Goal: Transaction & Acquisition: Purchase product/service

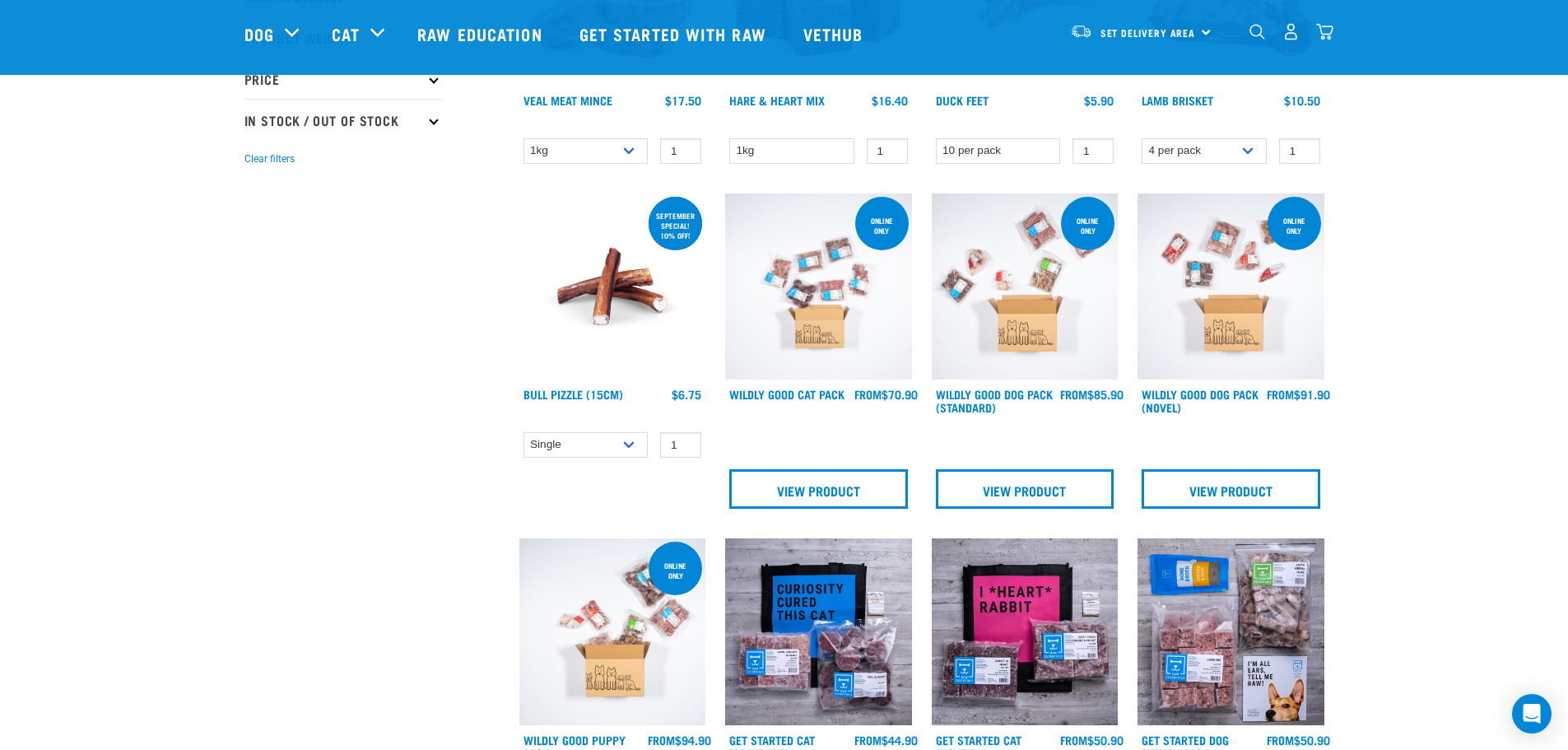
scroll to position [329, 0]
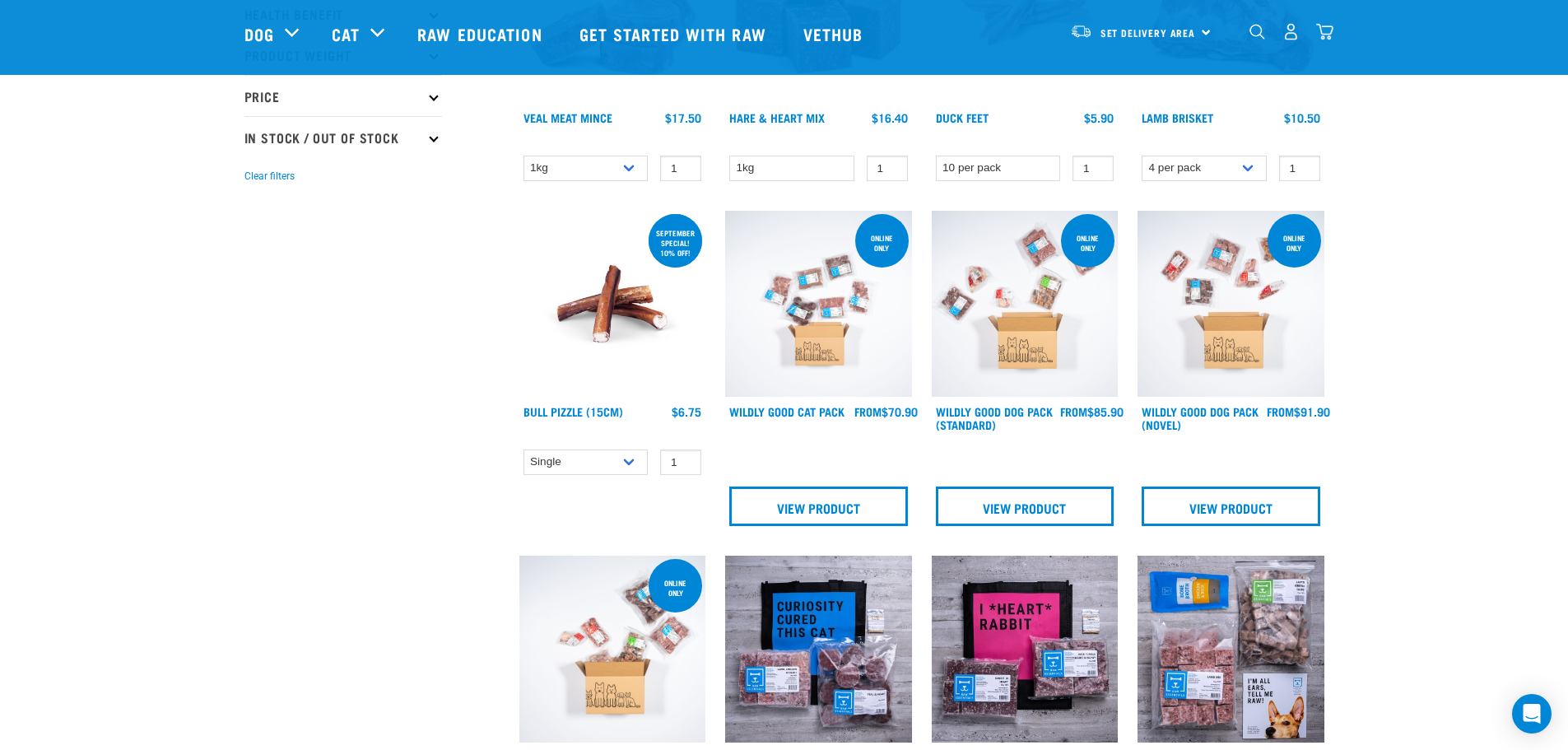
click at [595, 310] on img at bounding box center [612, 304] width 186 height 186
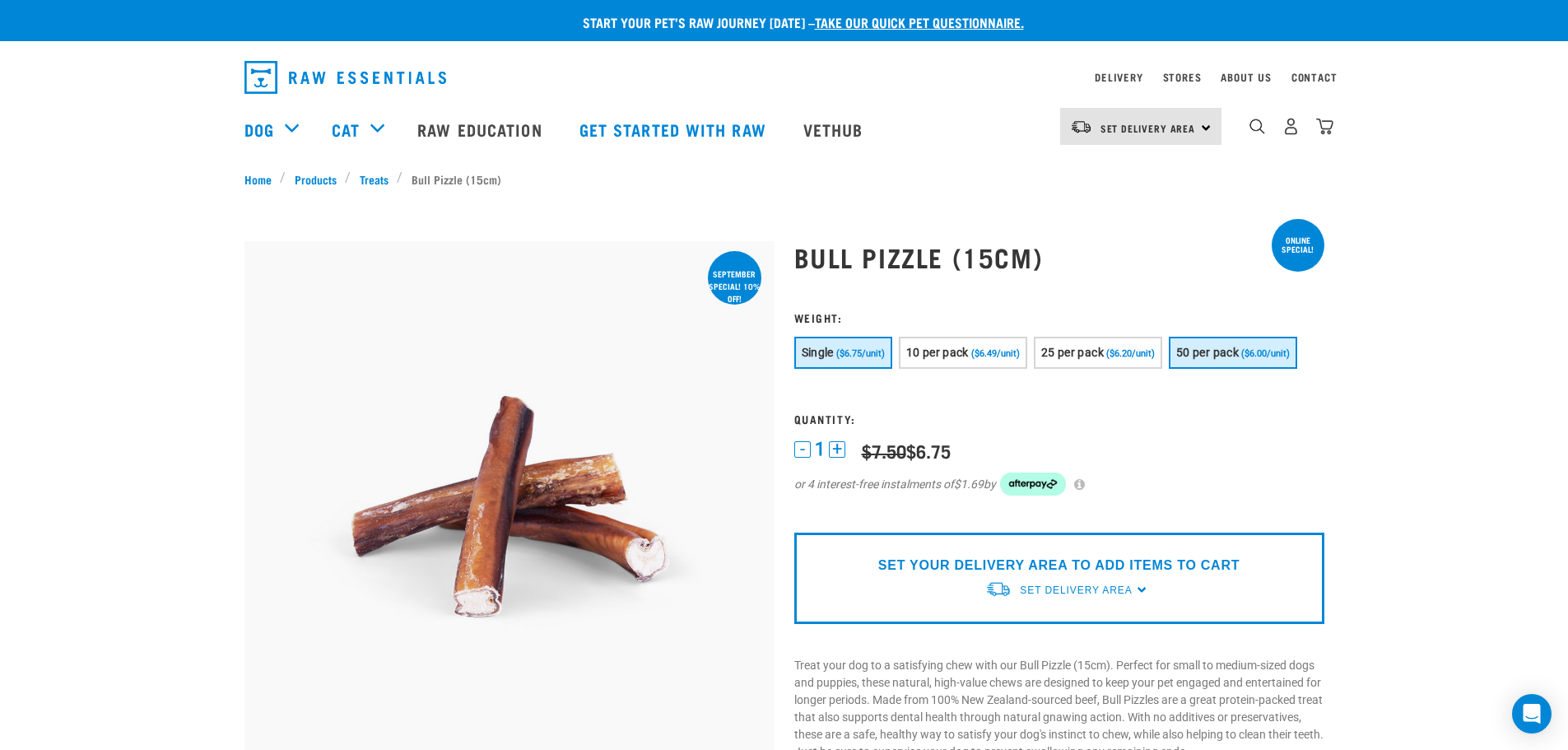
click at [1225, 346] on span "50 per pack" at bounding box center [1207, 352] width 63 height 13
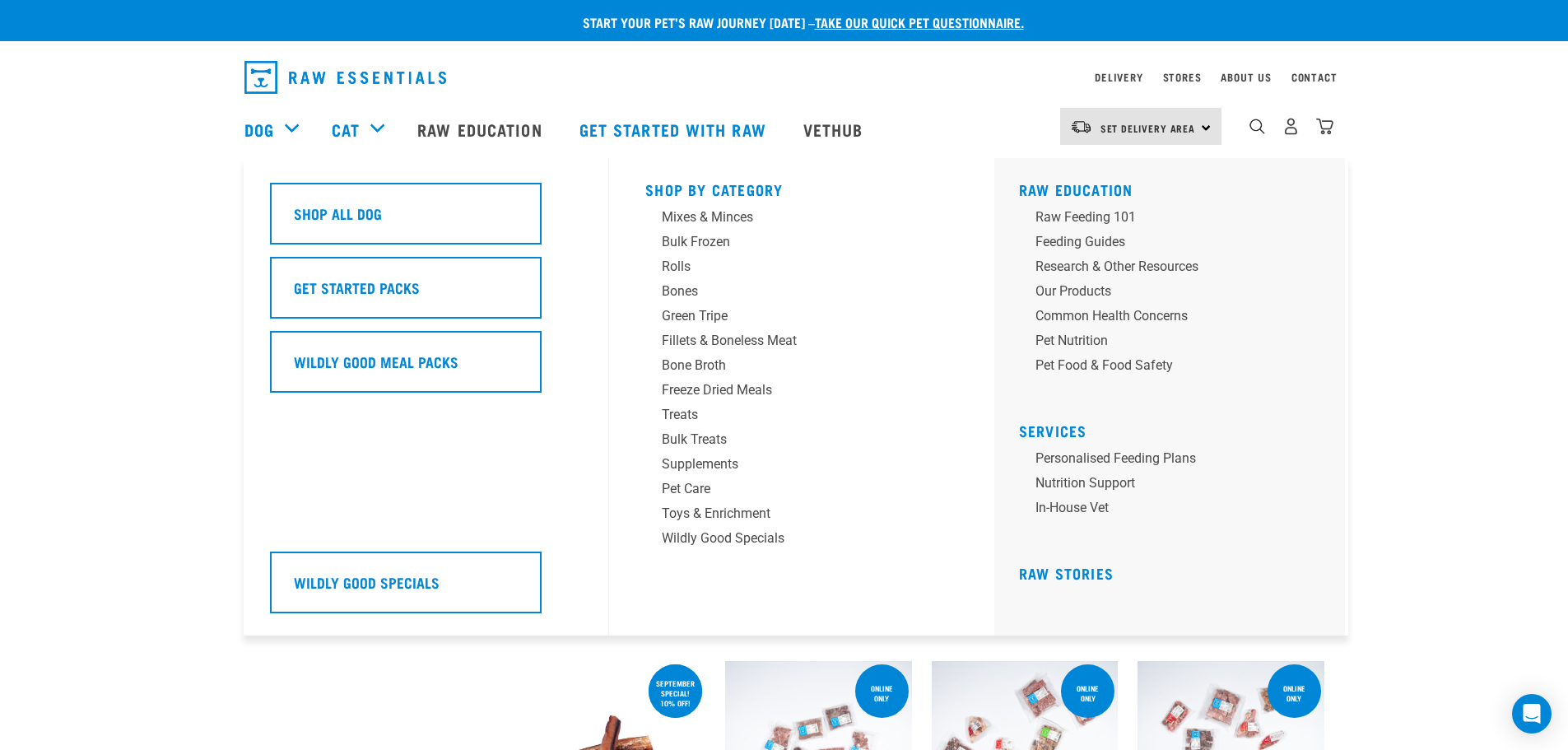
click at [286, 127] on div "Dog" at bounding box center [280, 129] width 71 height 65
click at [690, 435] on div "Bulk Treats" at bounding box center [790, 439] width 256 height 20
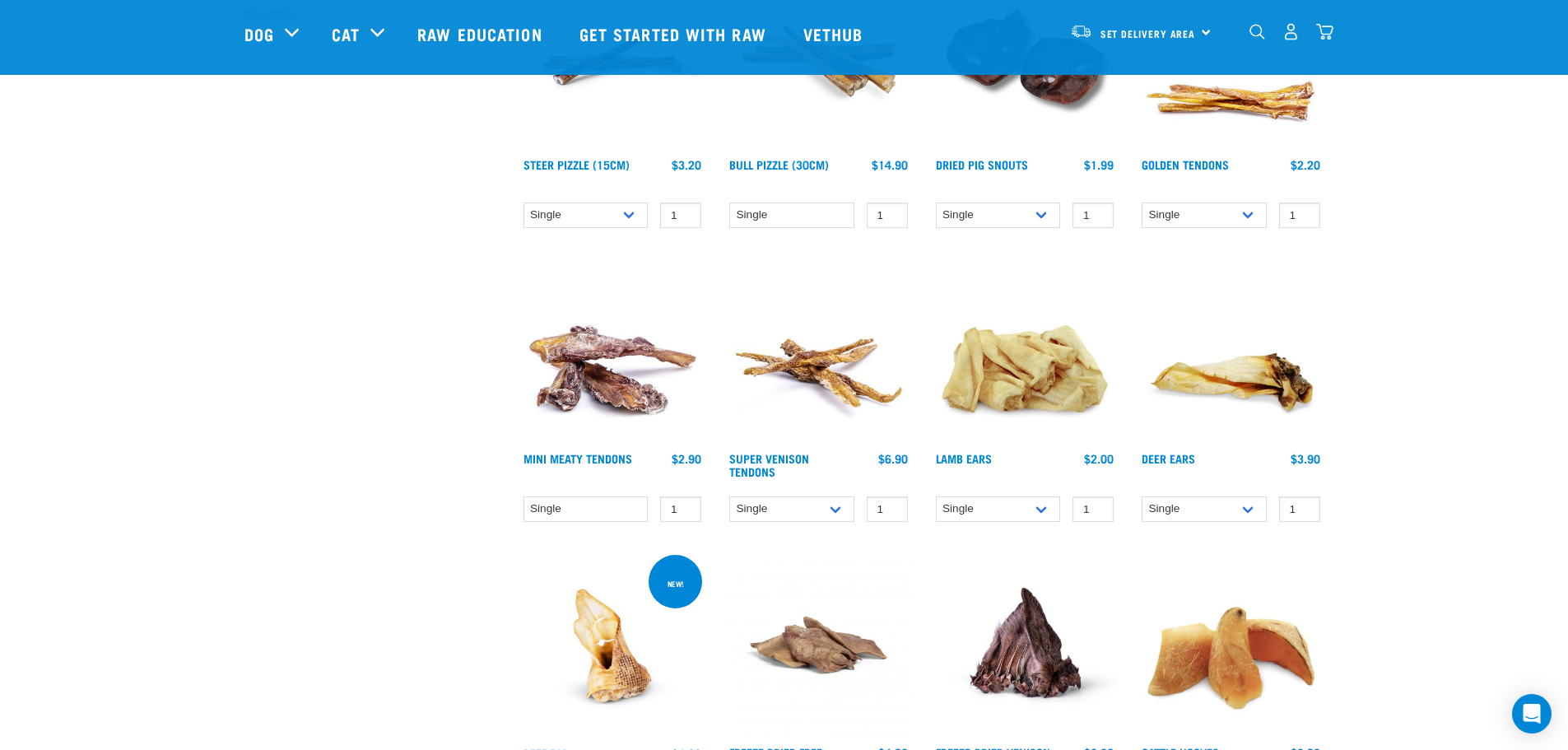
scroll to position [494, 0]
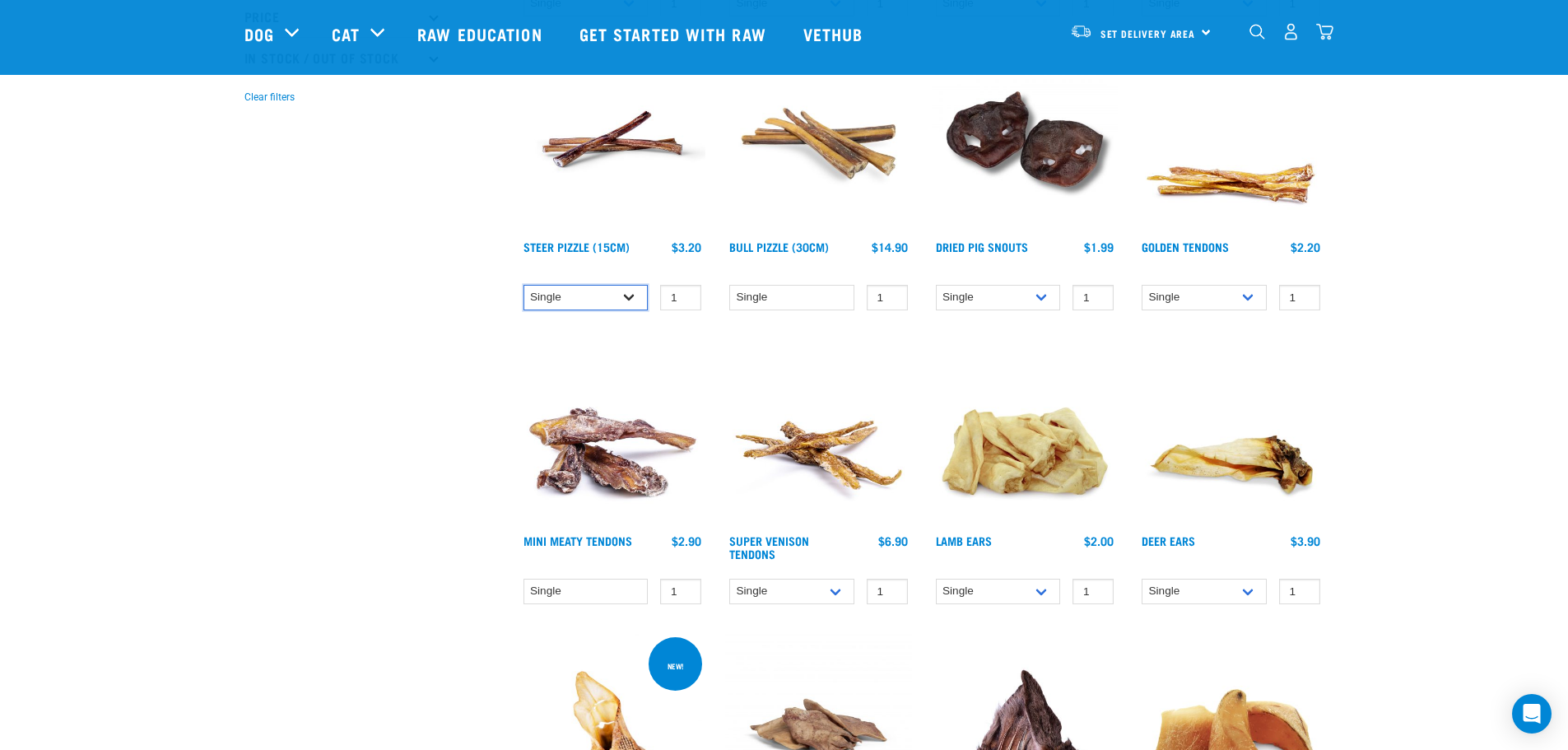
click at [632, 299] on select "Single 10 per pack 25 per pack" at bounding box center [587, 297] width 126 height 25
select select "682008"
click at [524, 285] on select "Single 10 per pack 25 per pack" at bounding box center [587, 297] width 126 height 25
click at [1049, 293] on select "Single 10 per pack 25 per pack" at bounding box center [999, 297] width 126 height 25
click at [1050, 295] on select "Single 10 per pack 25 per pack" at bounding box center [999, 297] width 126 height 25
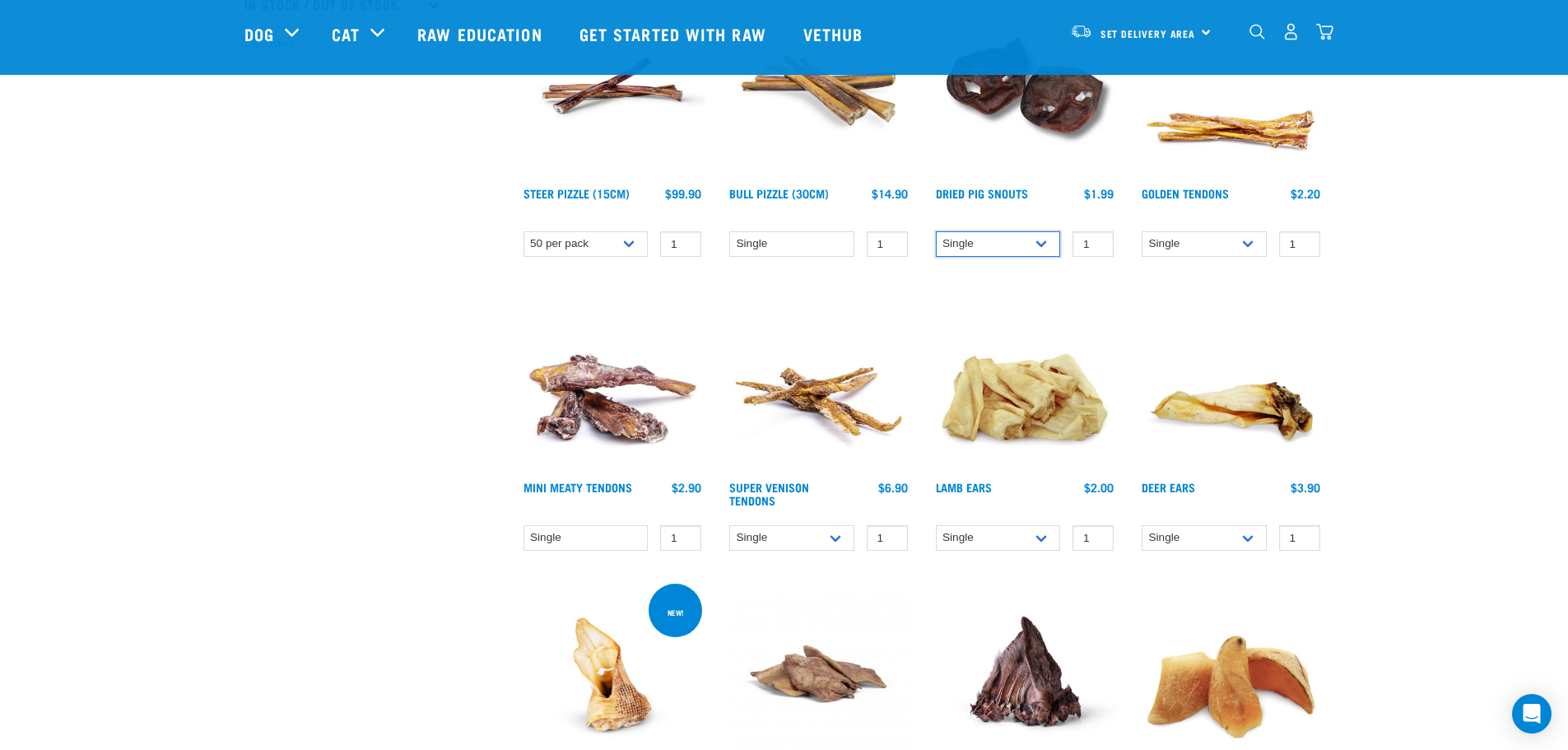
scroll to position [576, 0]
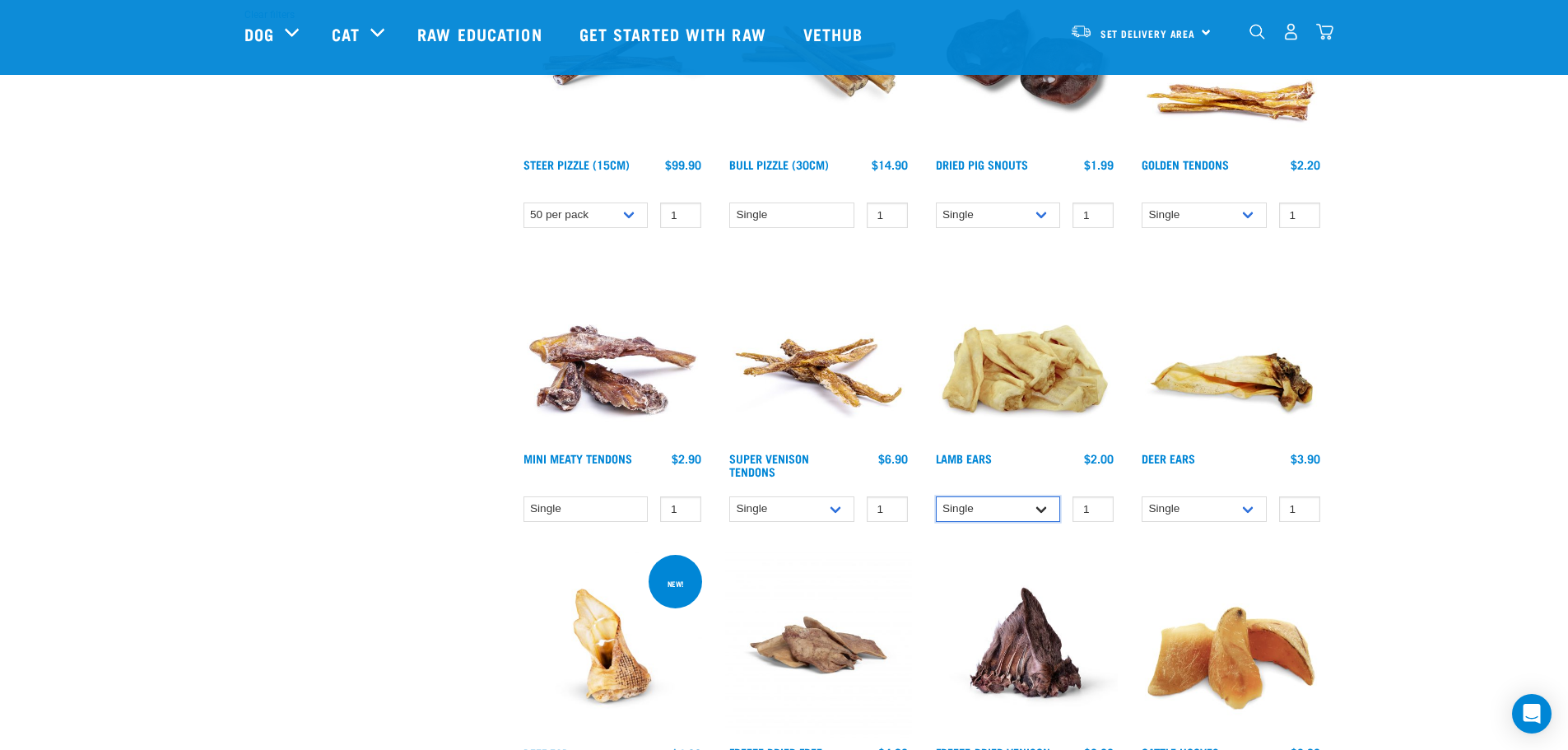
click at [1040, 509] on select "Single 10 per pack 1kg" at bounding box center [999, 509] width 126 height 25
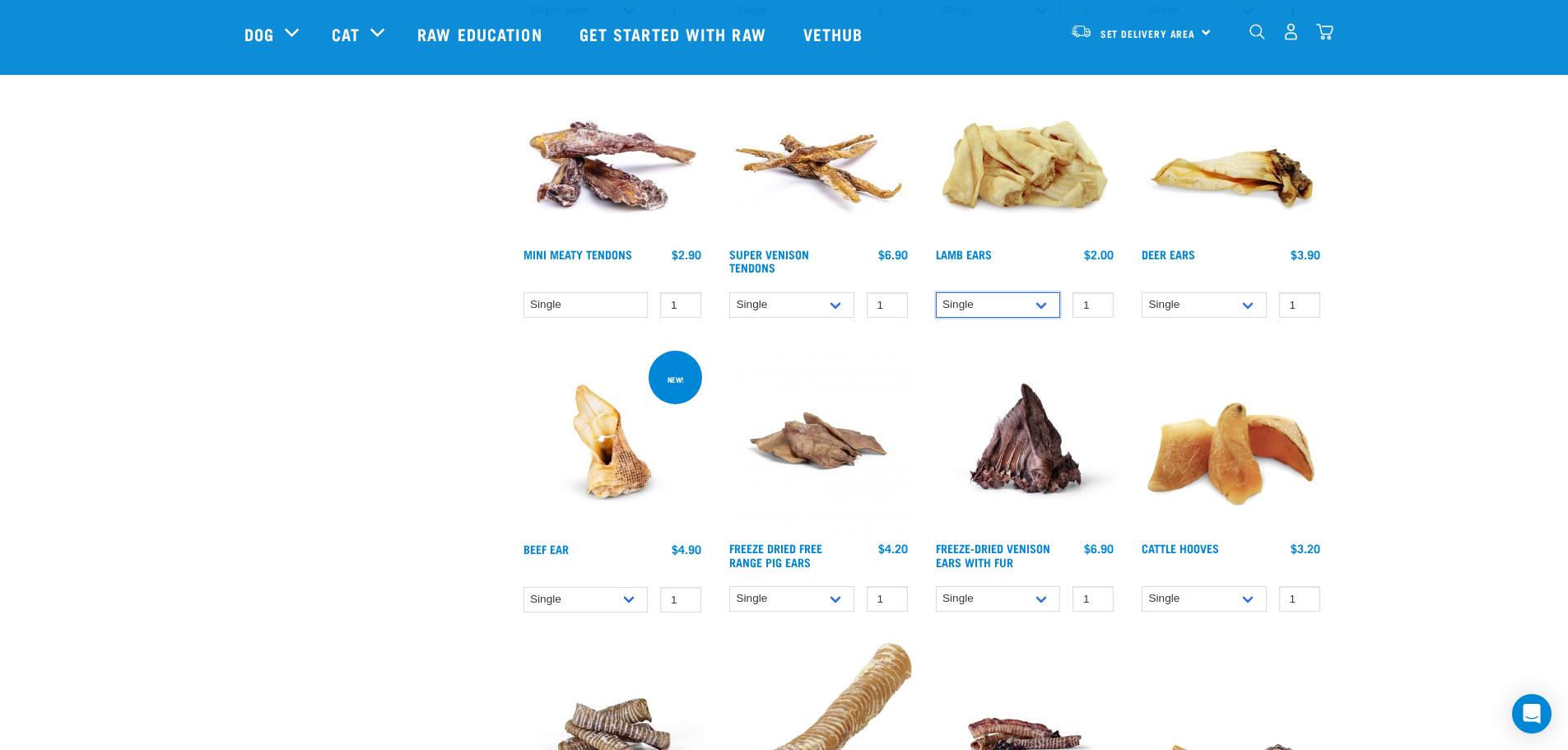
scroll to position [823, 0]
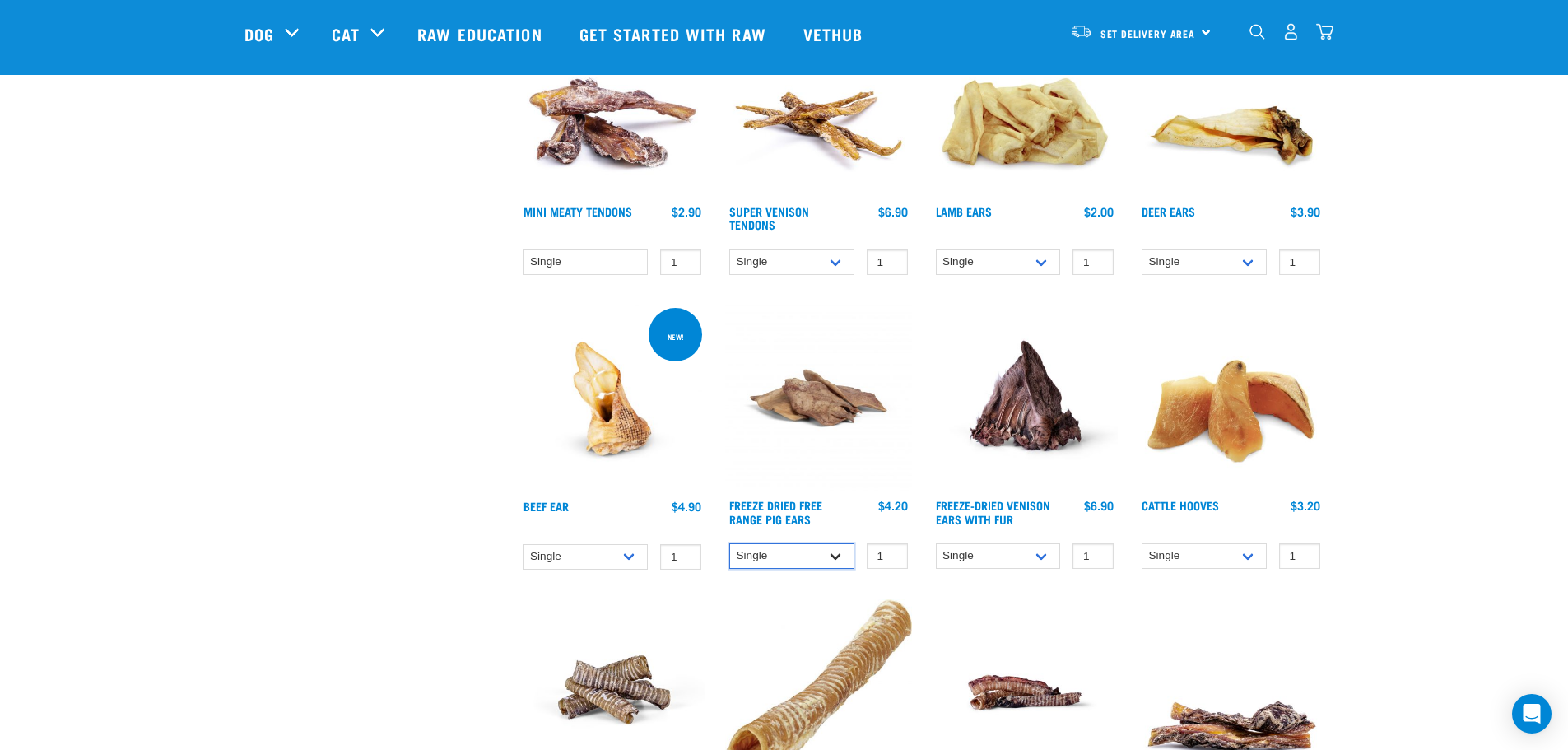
click at [833, 555] on select "Single 10 per pack 25 per pack" at bounding box center [792, 555] width 126 height 25
drag, startPoint x: 833, startPoint y: 554, endPoint x: 815, endPoint y: 548, distance: 19.0
click at [833, 554] on select "Single 10 per pack 25 per pack" at bounding box center [792, 555] width 126 height 25
click at [624, 560] on select "Single 10 per pack 25 per pack" at bounding box center [587, 556] width 126 height 25
select select "682020"
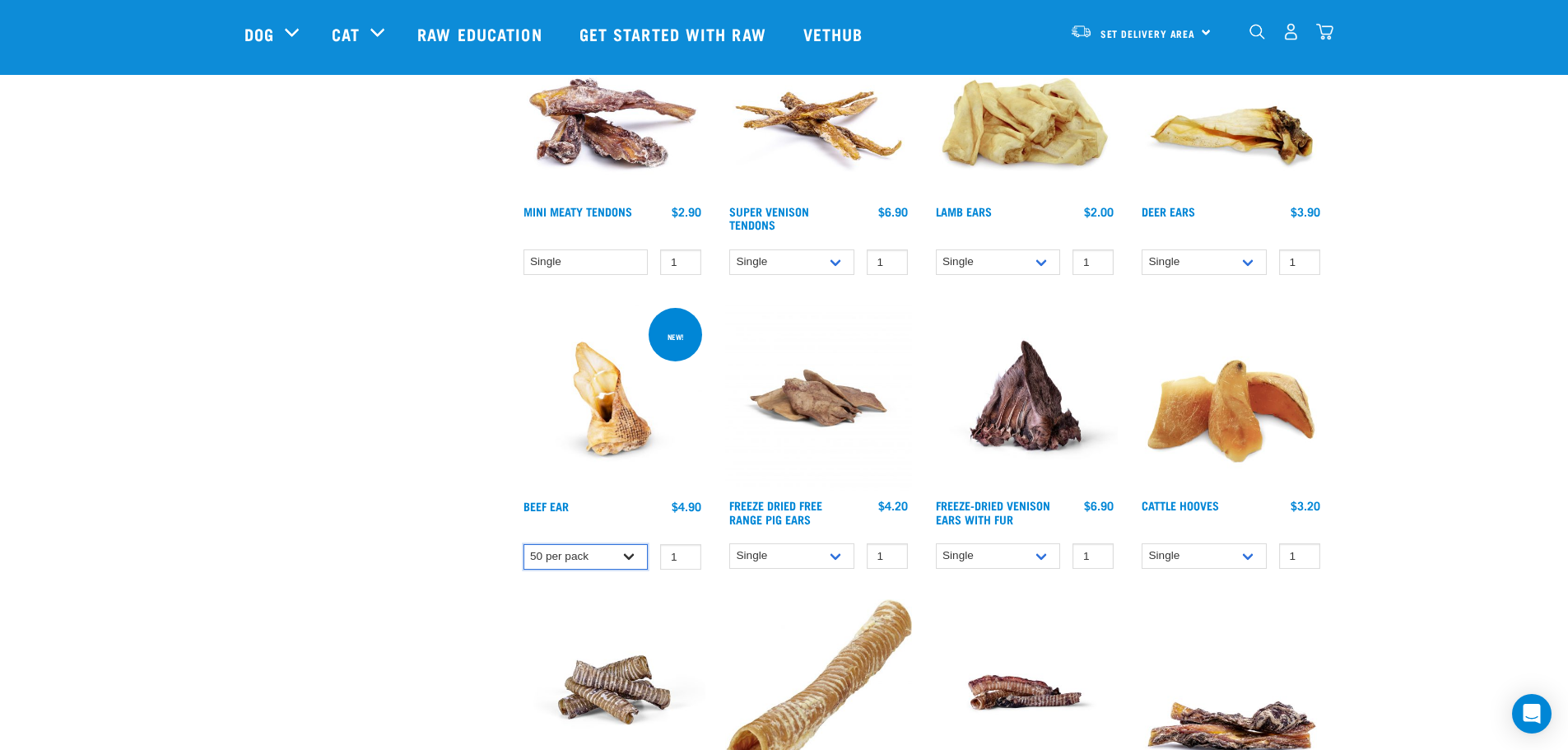
click at [524, 544] on select "Single 10 per pack 25 per pack" at bounding box center [587, 556] width 126 height 25
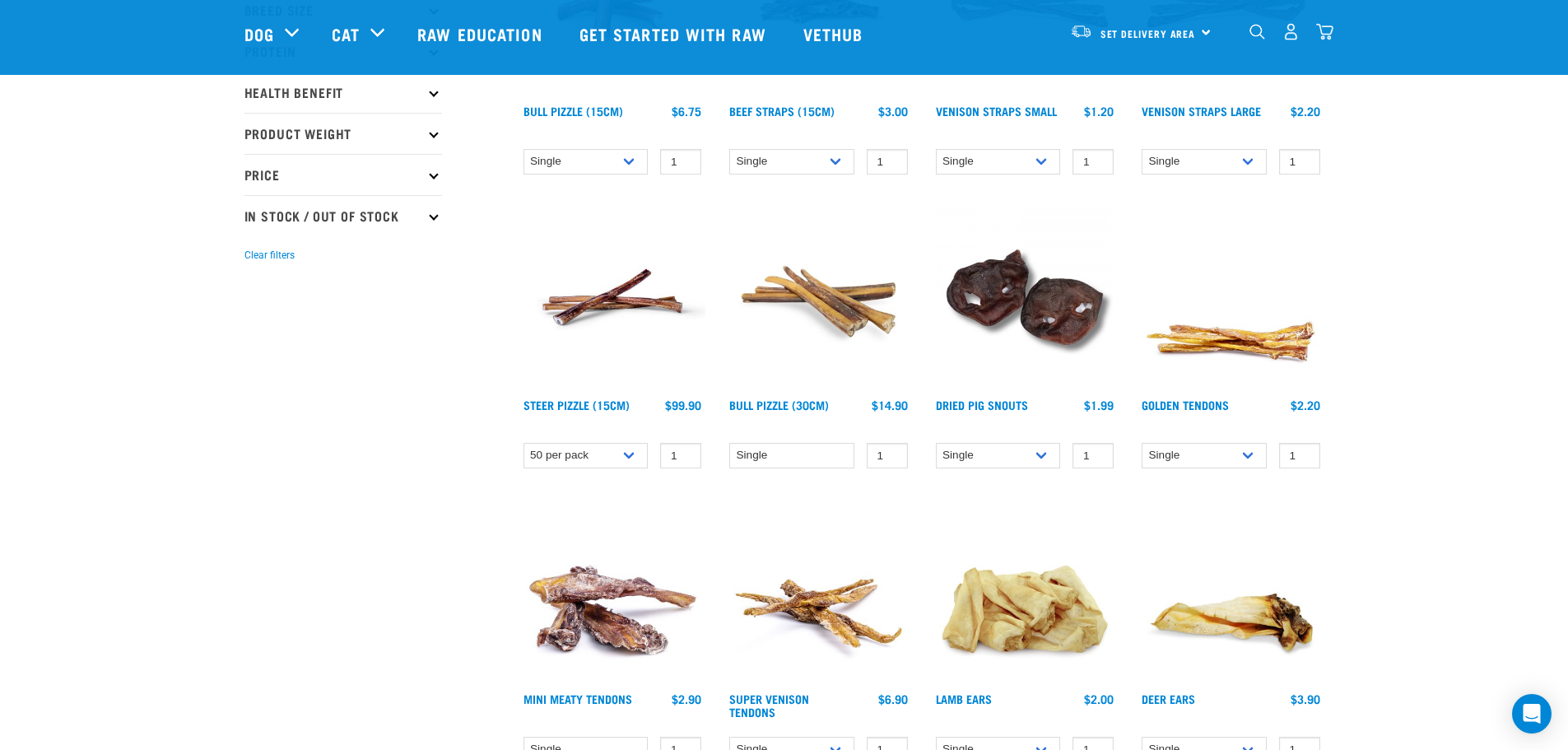
scroll to position [329, 0]
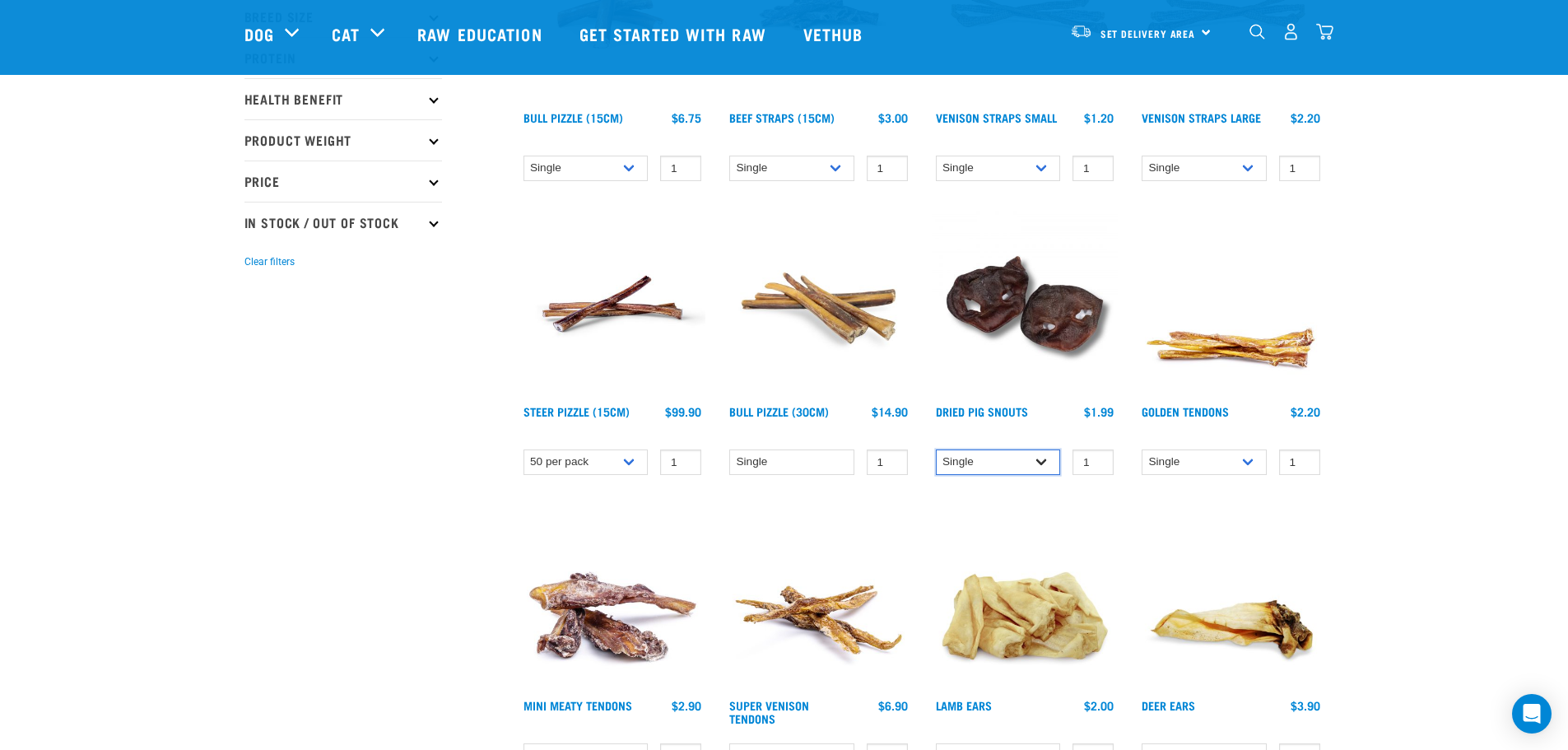
click at [1043, 458] on select "Single 10 per pack 25 per pack" at bounding box center [999, 462] width 126 height 25
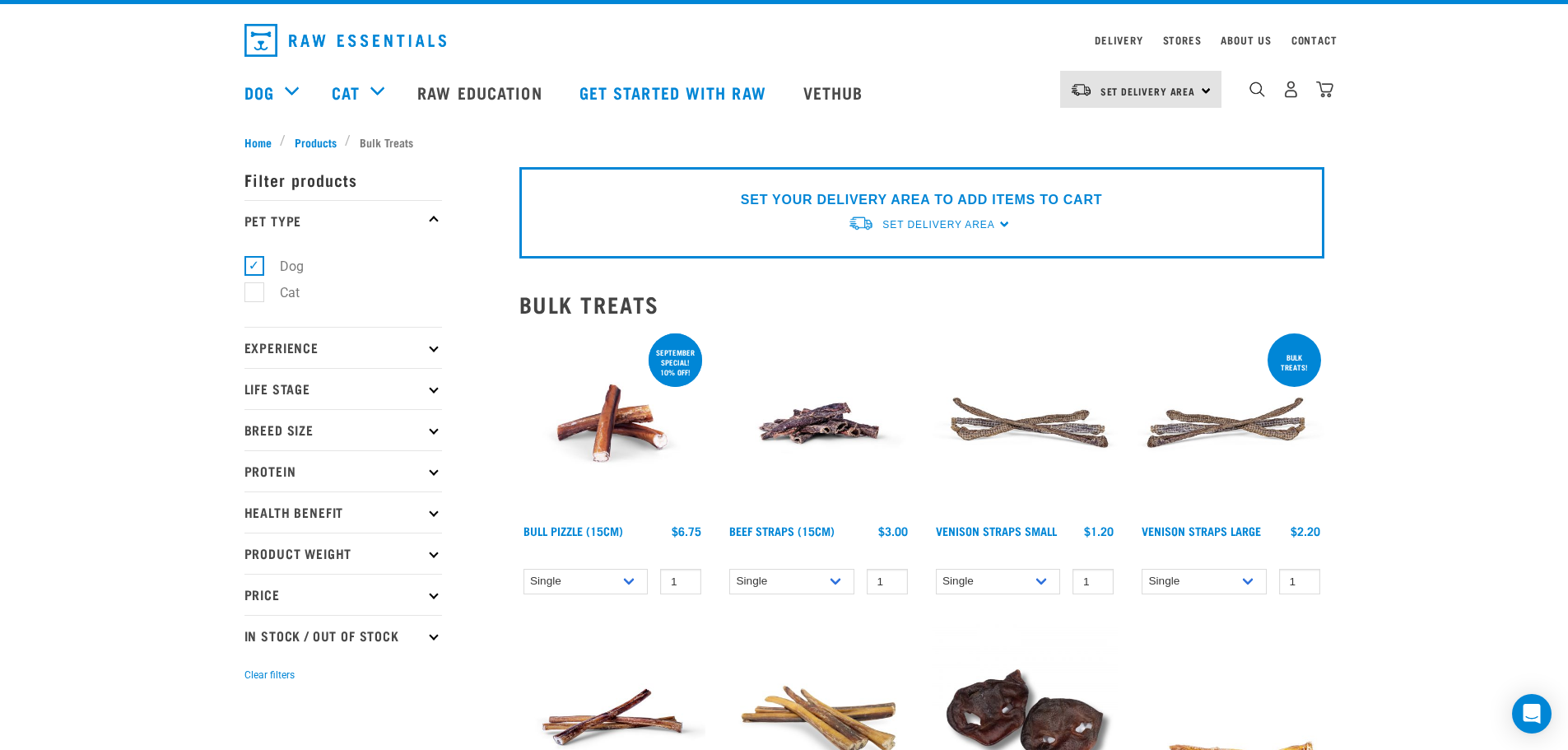
scroll to position [0, 0]
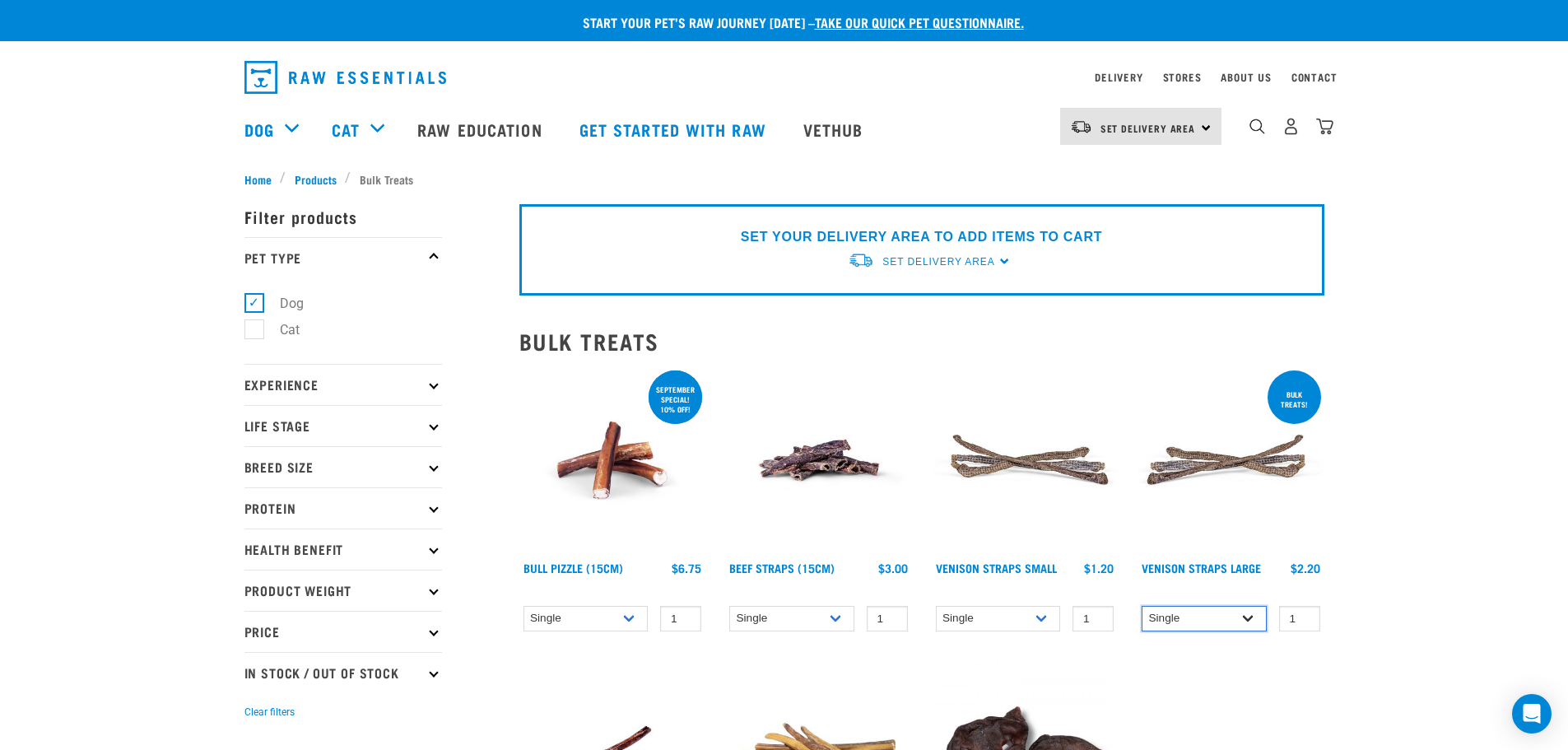
click at [1249, 615] on select "Single 25 per pack" at bounding box center [1204, 618] width 126 height 25
click at [1045, 619] on select "Single 25 per pack 50 per pack" at bounding box center [999, 618] width 126 height 25
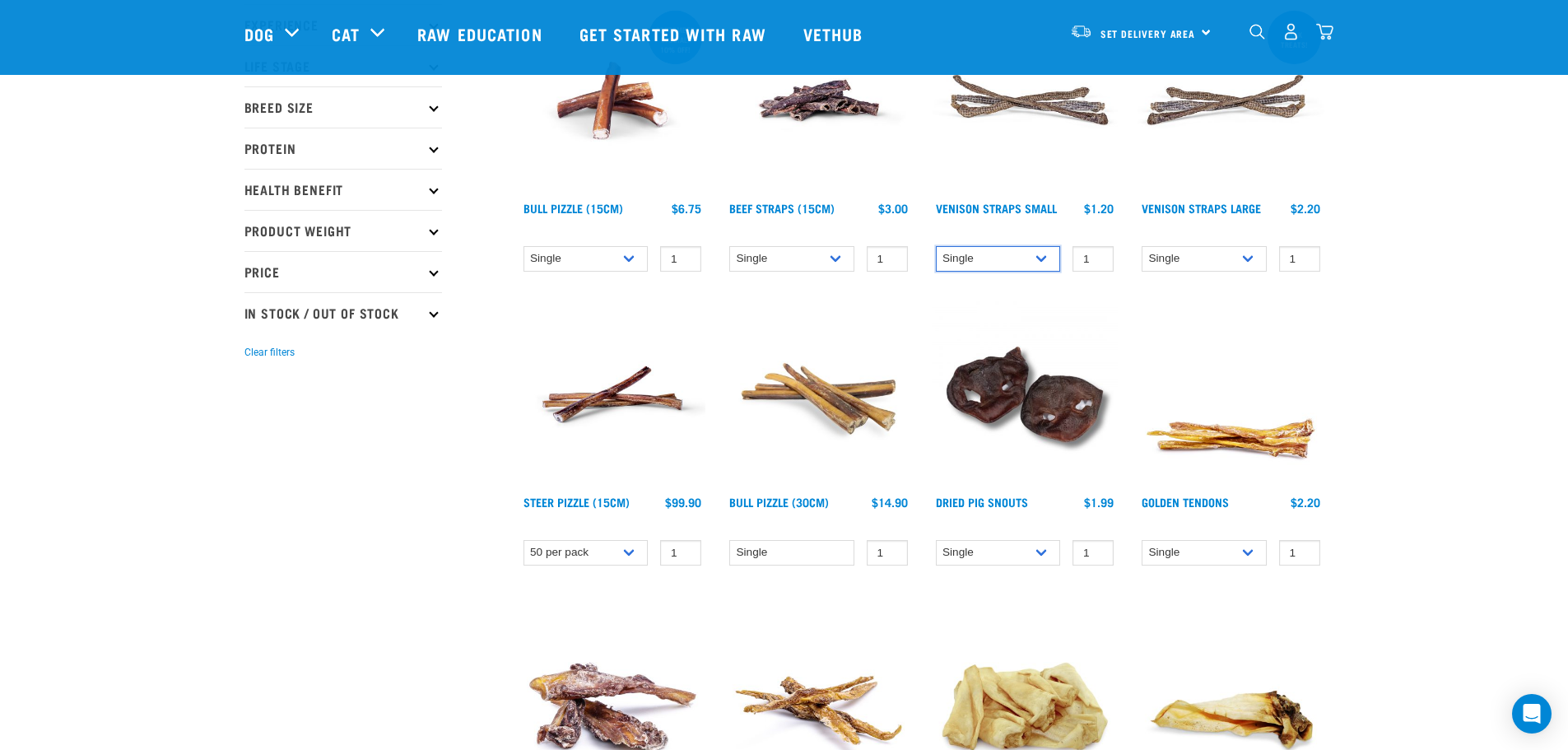
scroll to position [247, 0]
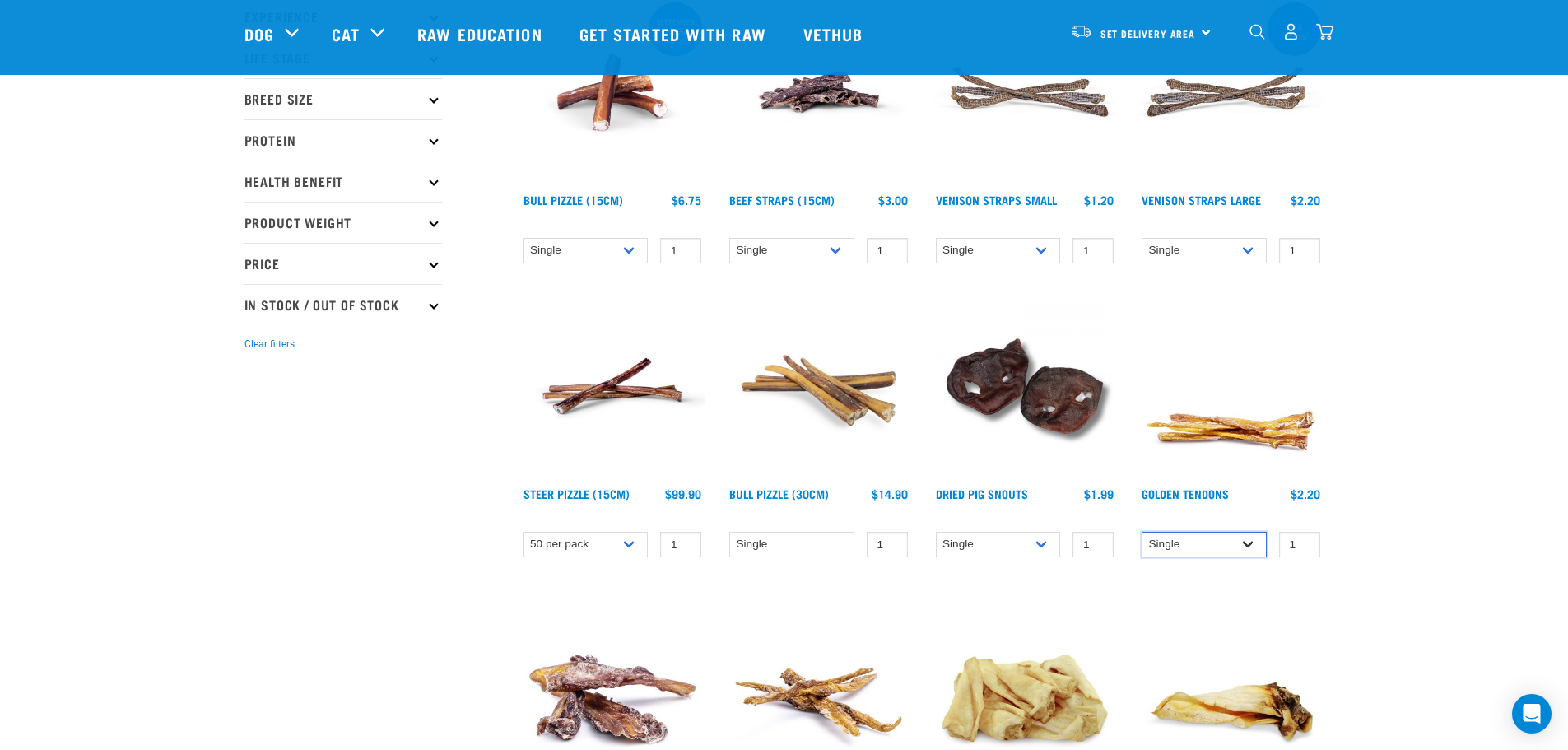
click at [1245, 542] on select "Single 10 per pack 25 per pack" at bounding box center [1204, 545] width 126 height 25
select select "248515"
click at [1141, 532] on select "Single 10 per pack 25 per pack" at bounding box center [1204, 545] width 126 height 25
click at [1038, 543] on select "Single 10 per pack 25 per pack" at bounding box center [999, 545] width 126 height 25
select select "443098"
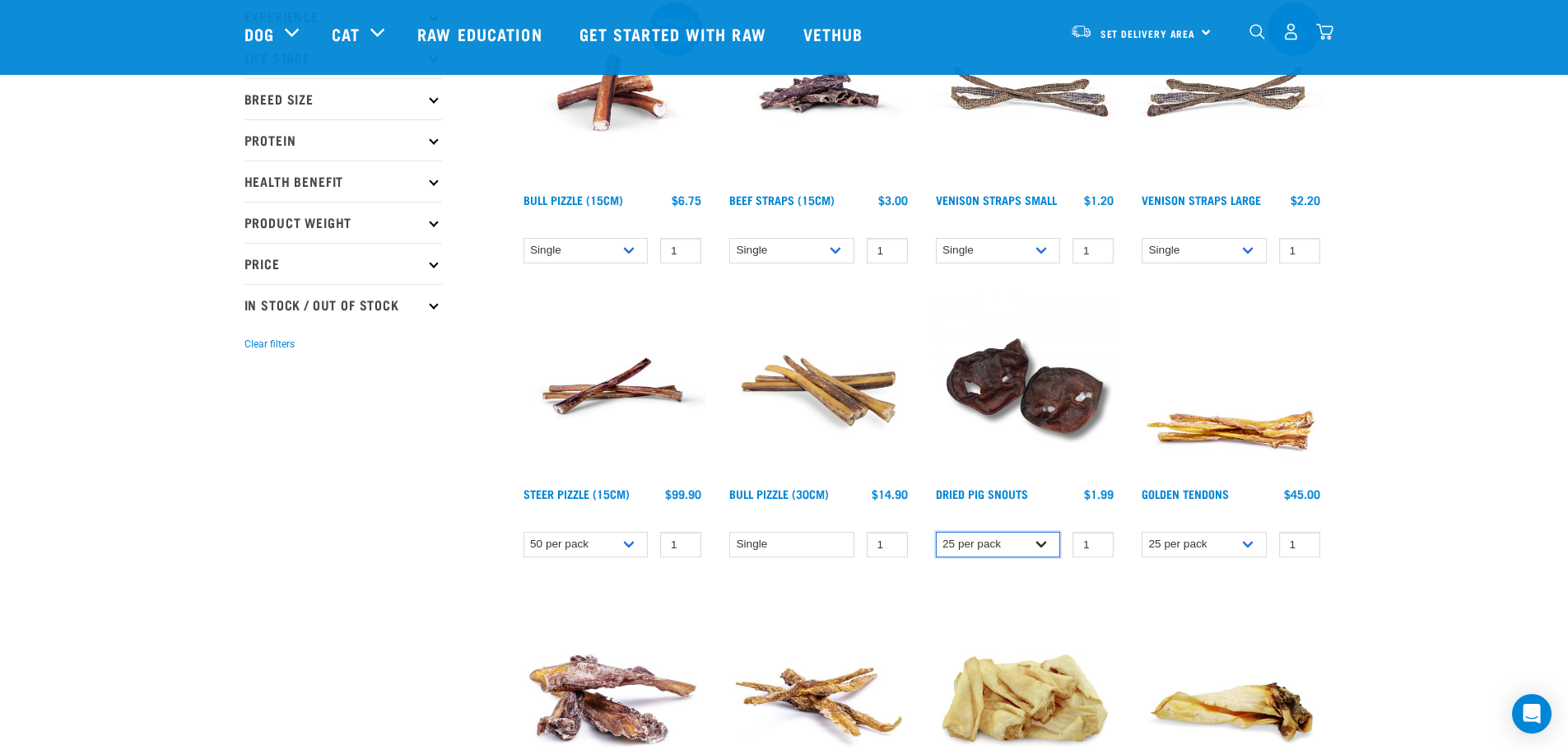
click at [936, 532] on select "Single 10 per pack 25 per pack" at bounding box center [999, 545] width 126 height 25
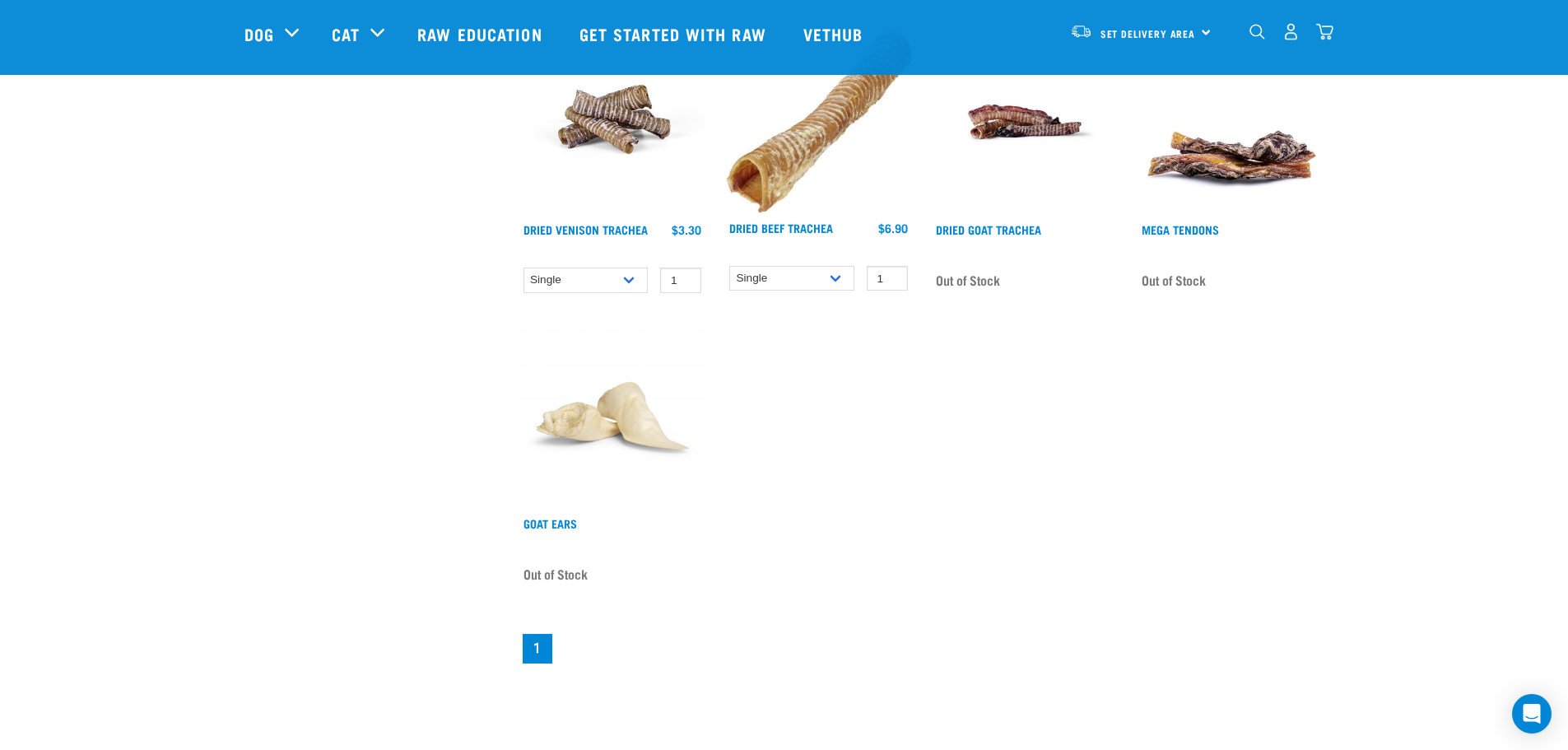
scroll to position [1399, 0]
